Goal: Task Accomplishment & Management: Use online tool/utility

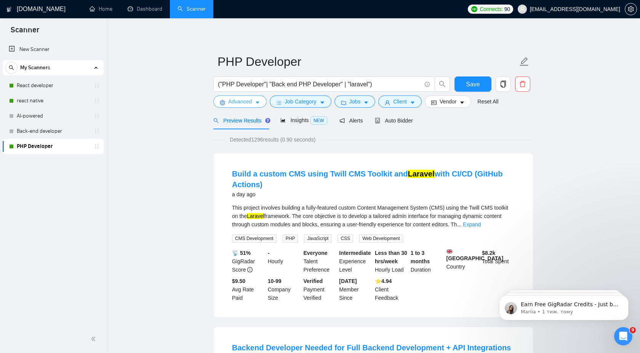
click at [259, 106] on button "Advanced" at bounding box center [239, 102] width 53 height 12
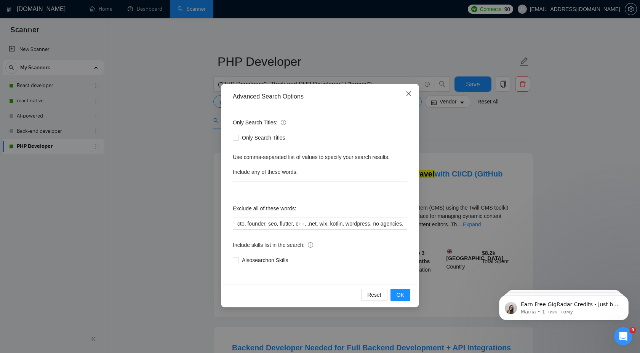
click at [409, 91] on icon "close" at bounding box center [409, 94] width 6 height 6
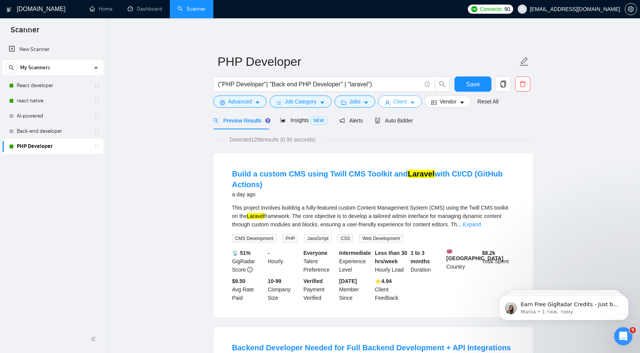
click at [412, 105] on button "Client" at bounding box center [399, 102] width 43 height 12
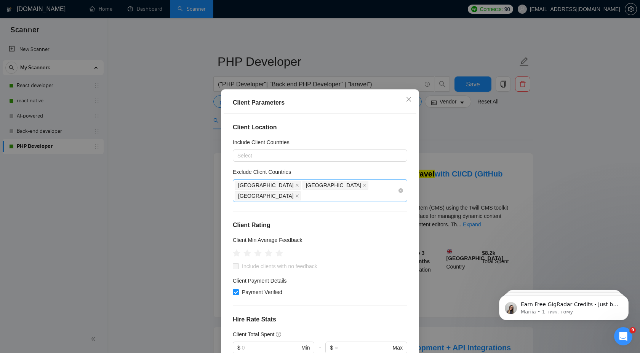
click at [379, 182] on div "[GEOGRAPHIC_DATA] [GEOGRAPHIC_DATA] [GEOGRAPHIC_DATA]" at bounding box center [316, 190] width 163 height 21
type input "е"
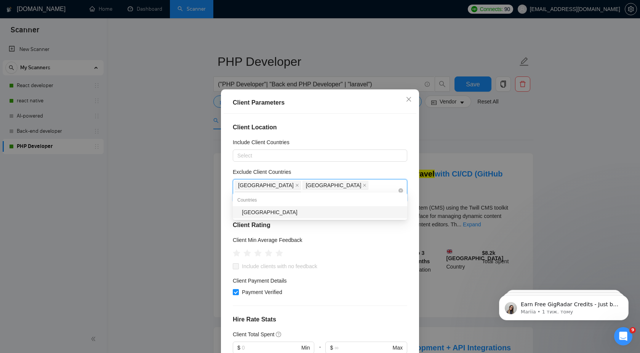
type input "tuni"
click at [356, 209] on div "[GEOGRAPHIC_DATA]" at bounding box center [322, 212] width 161 height 8
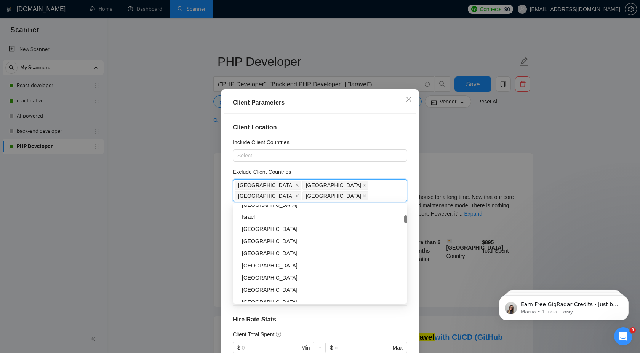
scroll to position [229, 0]
click at [339, 240] on div "[GEOGRAPHIC_DATA]" at bounding box center [322, 238] width 161 height 8
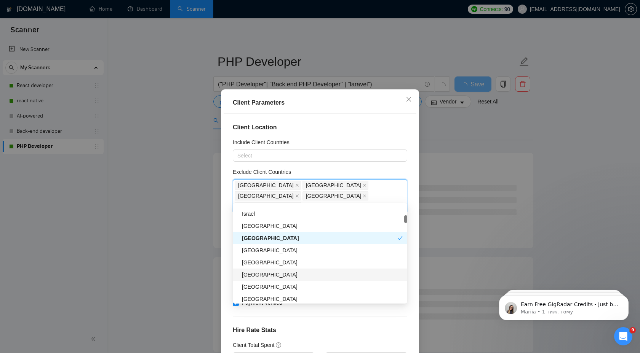
click at [412, 266] on div "Client Location Include Client Countries Select Exclude Client Countries [GEOGR…" at bounding box center [320, 238] width 193 height 248
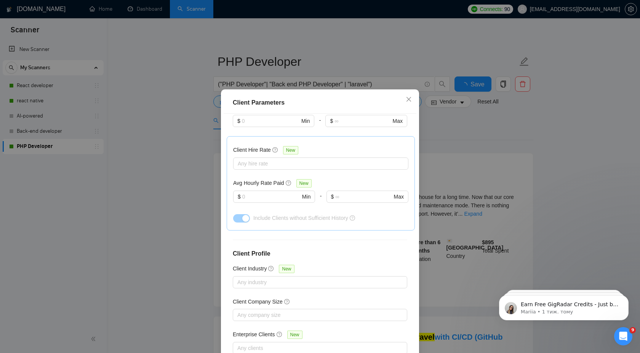
scroll to position [41, 0]
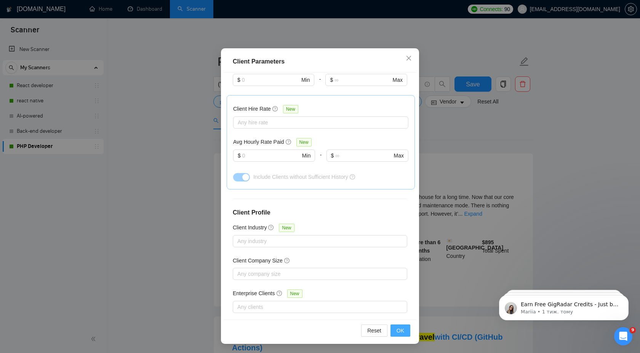
click at [406, 331] on button "OK" at bounding box center [400, 331] width 20 height 12
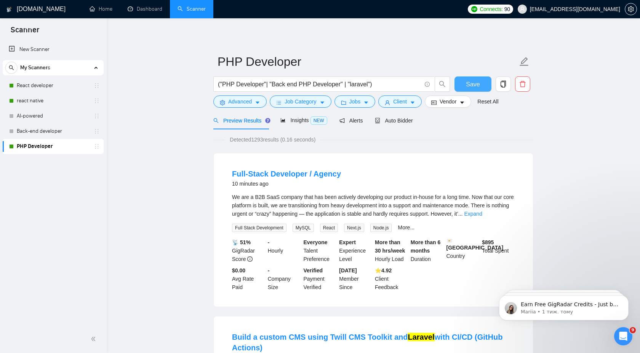
click at [474, 88] on span "Save" at bounding box center [473, 85] width 14 height 10
click at [482, 214] on link "Expand" at bounding box center [473, 214] width 18 height 6
